Goal: Task Accomplishment & Management: Manage account settings

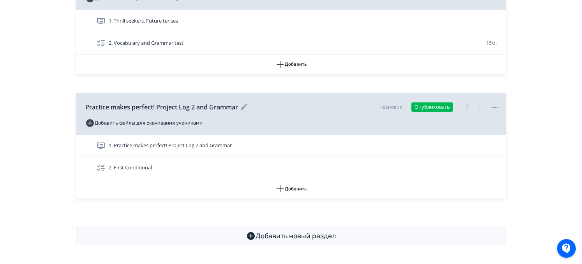
scroll to position [250, 0]
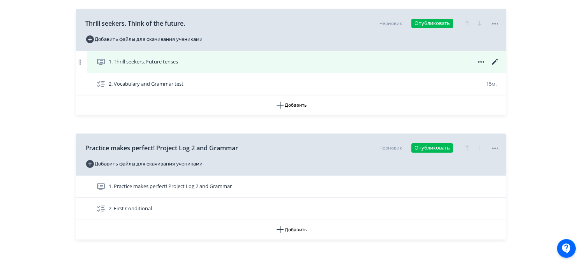
click at [499, 61] on icon at bounding box center [494, 61] width 9 height 9
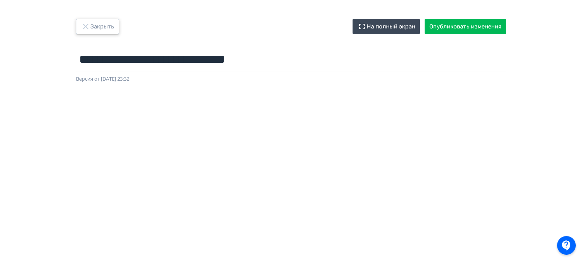
click at [112, 28] on button "Закрыть" at bounding box center [97, 27] width 43 height 16
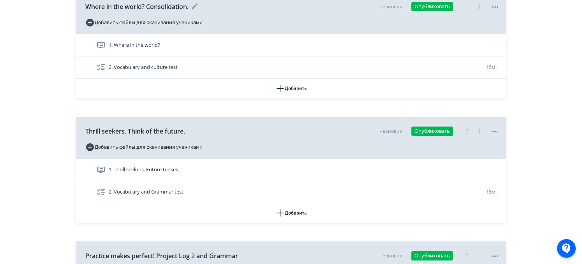
scroll to position [152, 0]
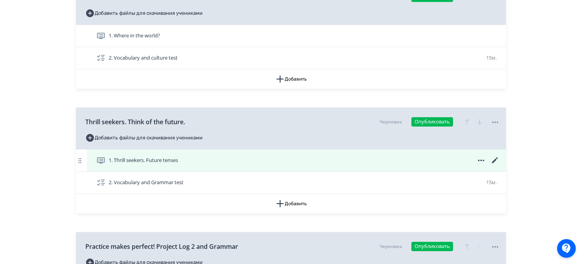
click at [496, 159] on icon at bounding box center [495, 160] width 6 height 6
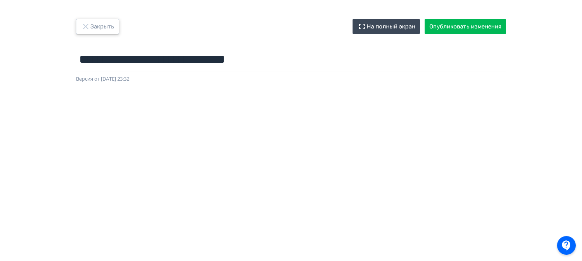
click at [114, 23] on button "Закрыть" at bounding box center [97, 27] width 43 height 16
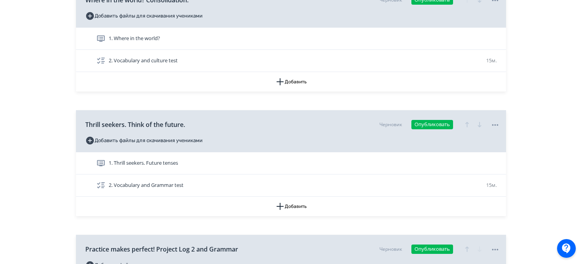
scroll to position [119, 0]
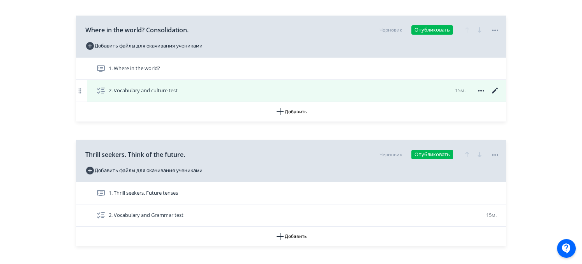
click at [491, 92] on icon at bounding box center [494, 90] width 9 height 9
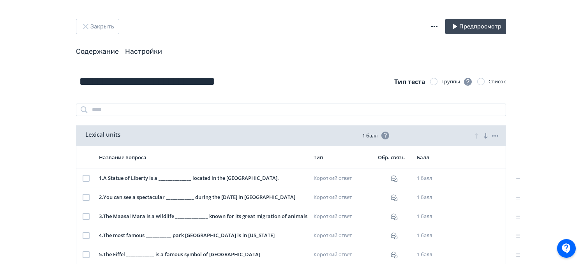
click at [149, 49] on link "Настройки" at bounding box center [143, 51] width 37 height 9
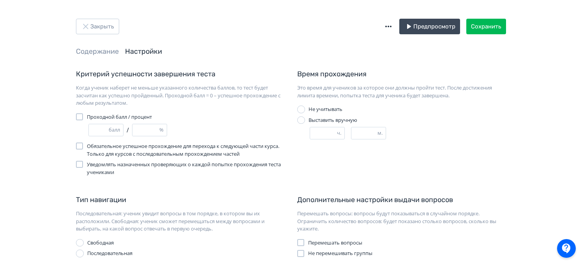
scroll to position [18, 0]
